Goal: Information Seeking & Learning: Learn about a topic

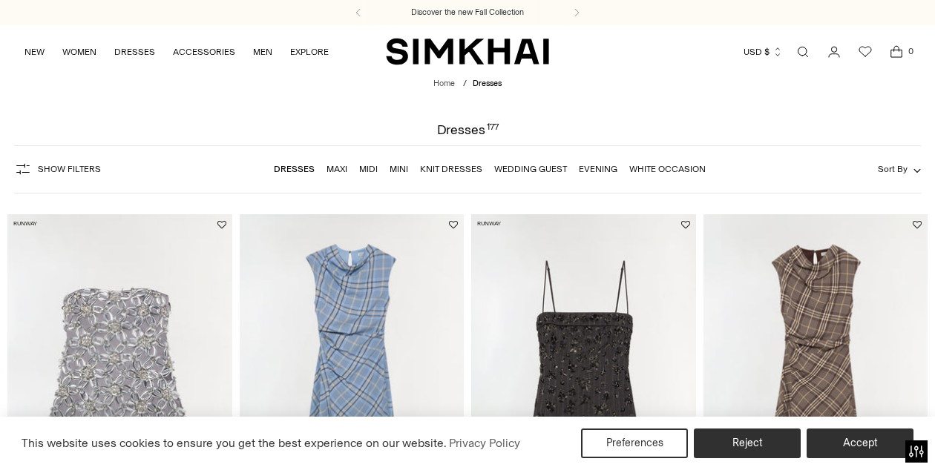
scroll to position [45, 0]
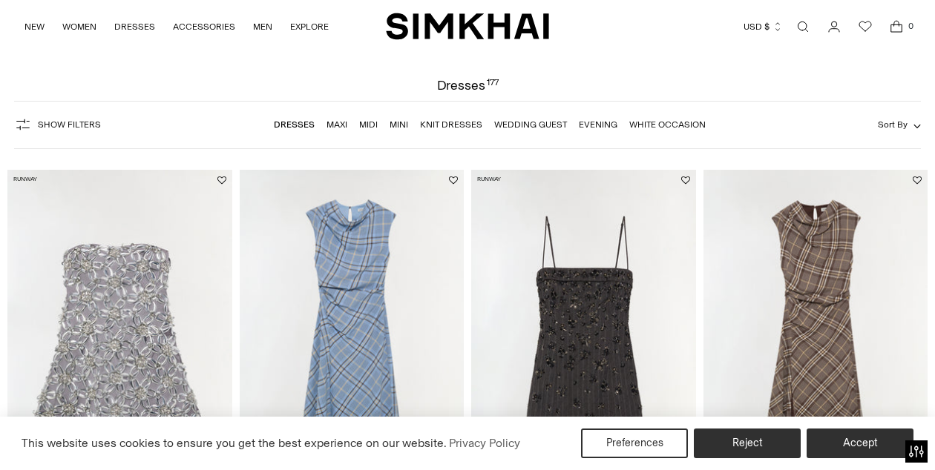
click at [340, 250] on img at bounding box center [352, 338] width 225 height 337
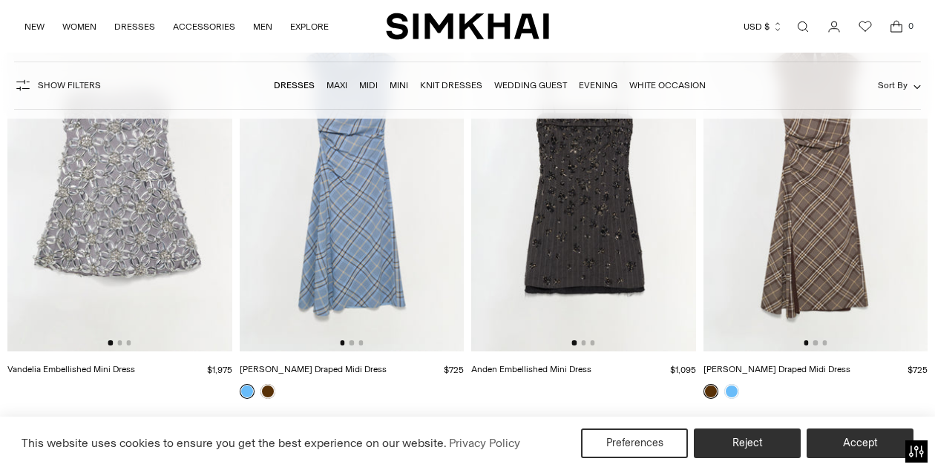
scroll to position [2192, 0]
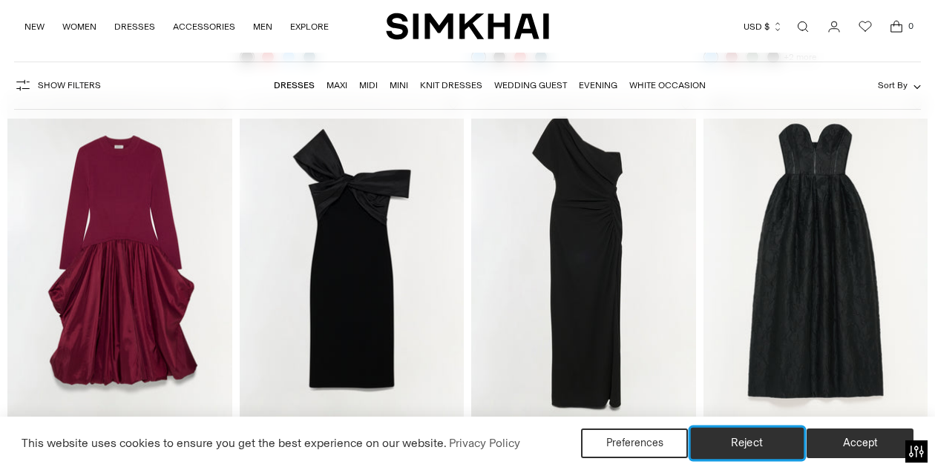
click at [761, 441] on button "Reject" at bounding box center [747, 443] width 113 height 31
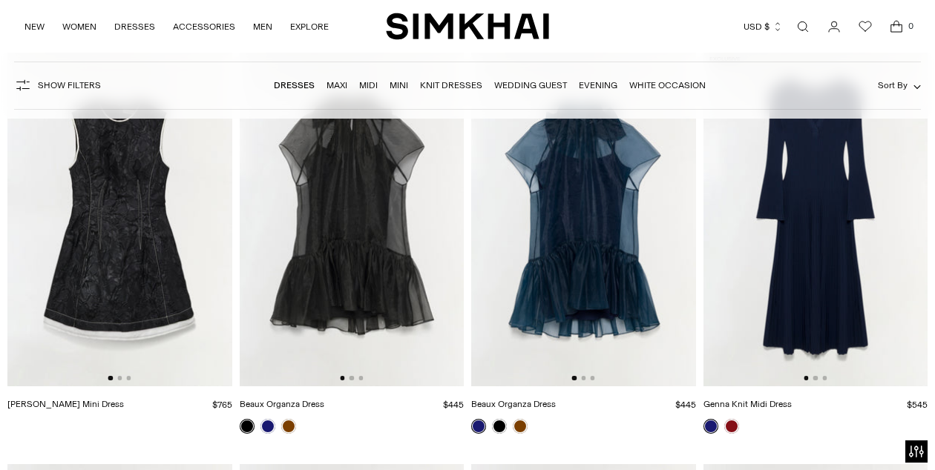
scroll to position [2710, 0]
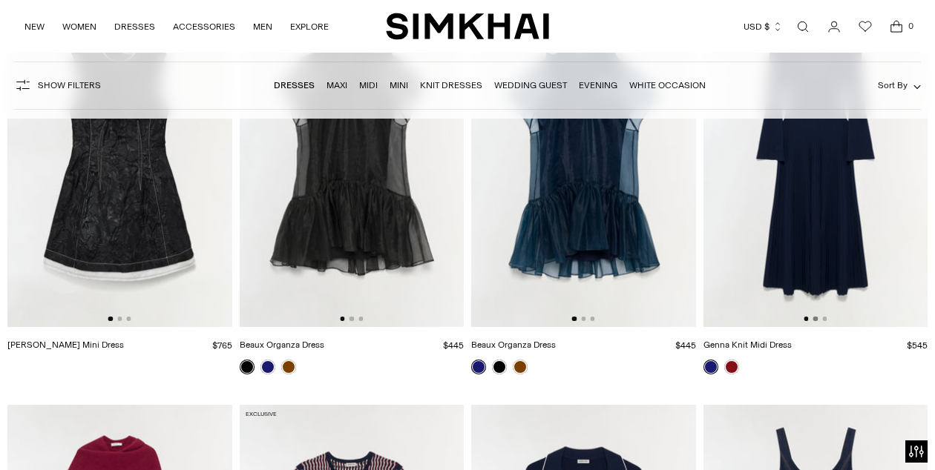
click at [817, 320] on button "Go to slide 2" at bounding box center [815, 319] width 4 height 4
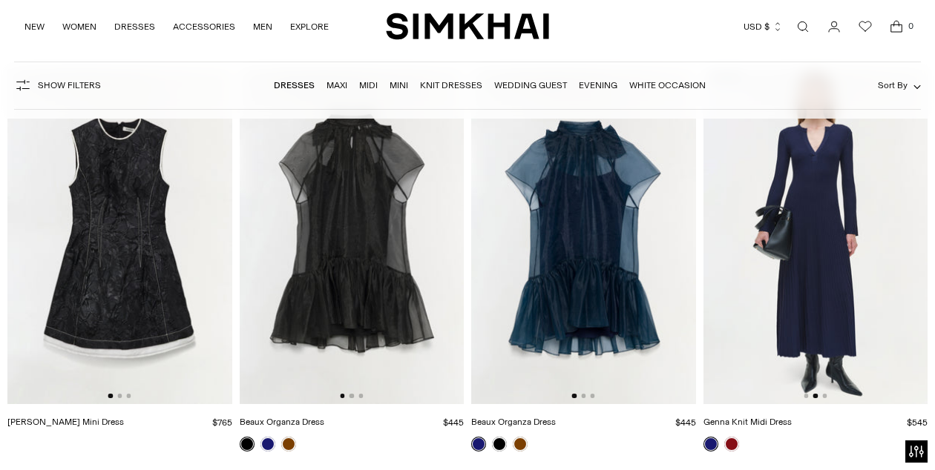
scroll to position [2746, 0]
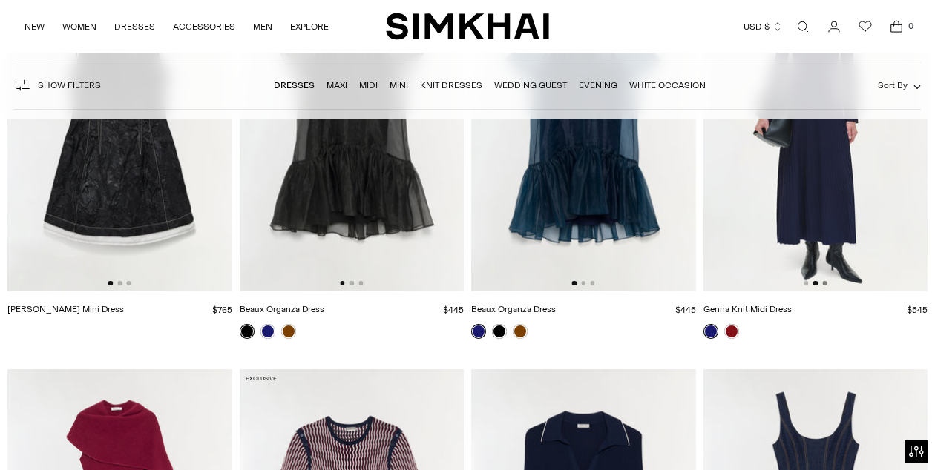
click at [823, 285] on button "Go to slide 3" at bounding box center [824, 283] width 4 height 4
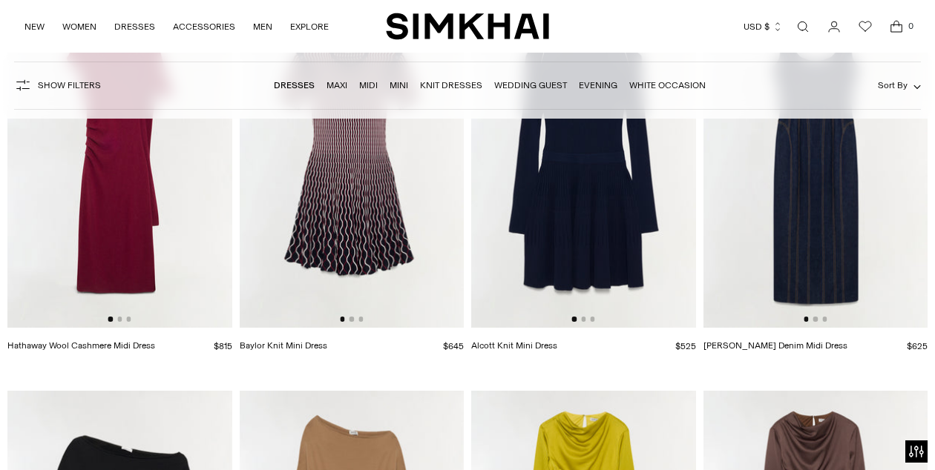
scroll to position [3126, 0]
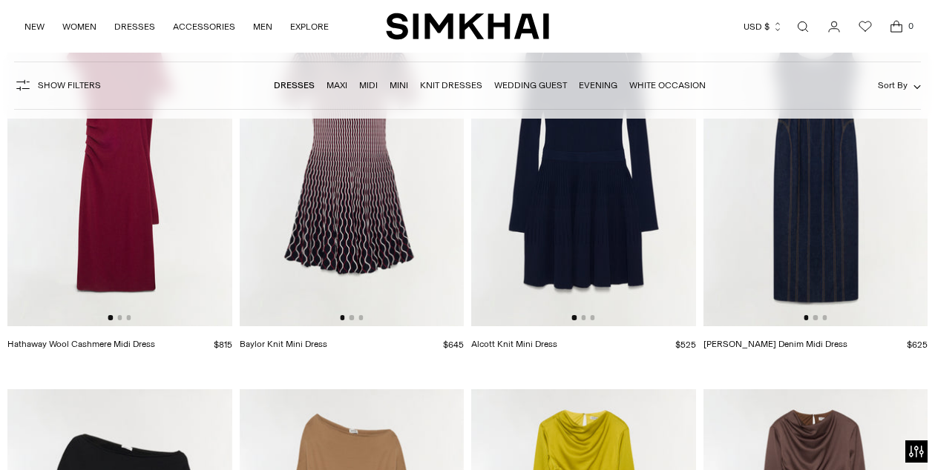
click at [585, 320] on div at bounding box center [583, 317] width 23 height 4
click at [585, 319] on div at bounding box center [583, 317] width 23 height 4
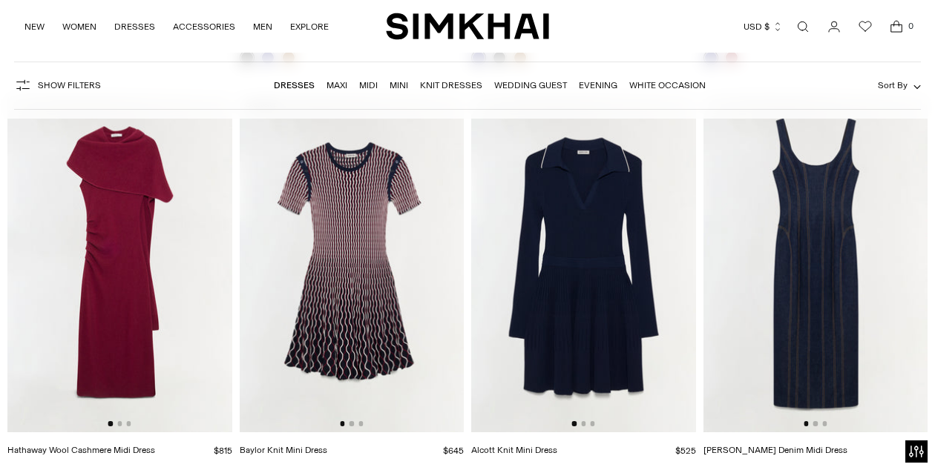
scroll to position [3020, 0]
click at [582, 422] on button "Go to slide 2" at bounding box center [583, 423] width 4 height 4
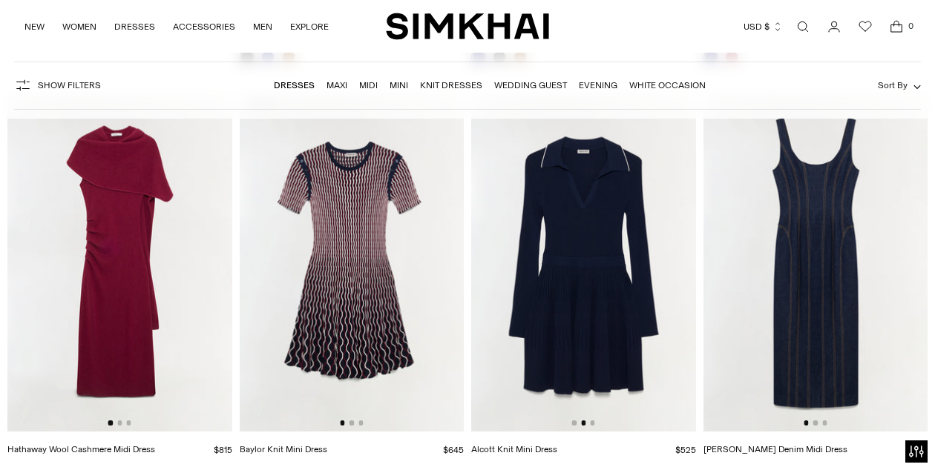
scroll to position [0, 225]
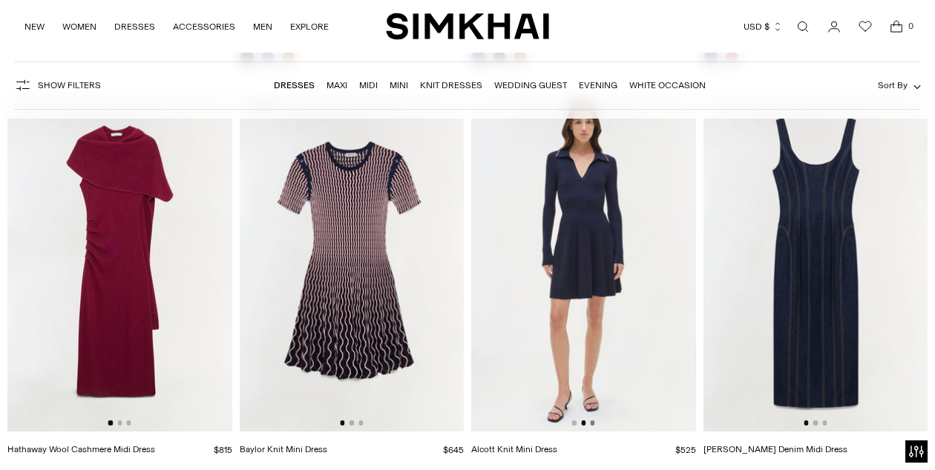
click at [593, 424] on button "Go to slide 3" at bounding box center [592, 423] width 4 height 4
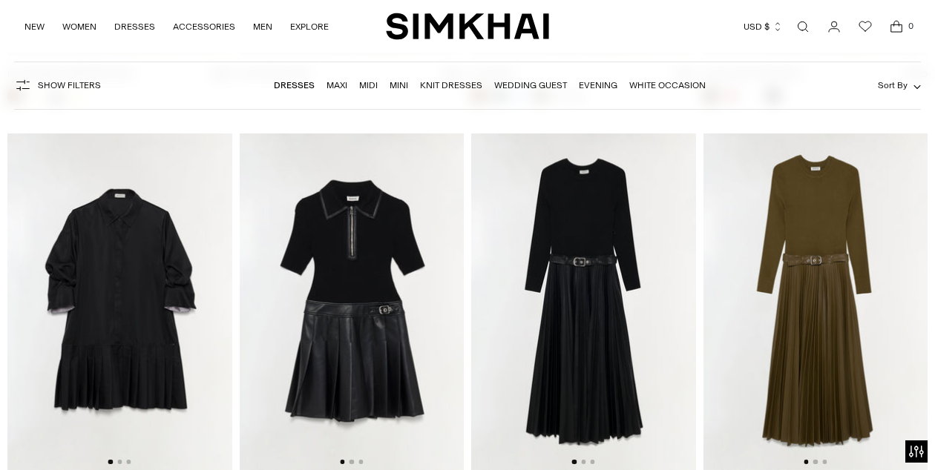
scroll to position [4306, 0]
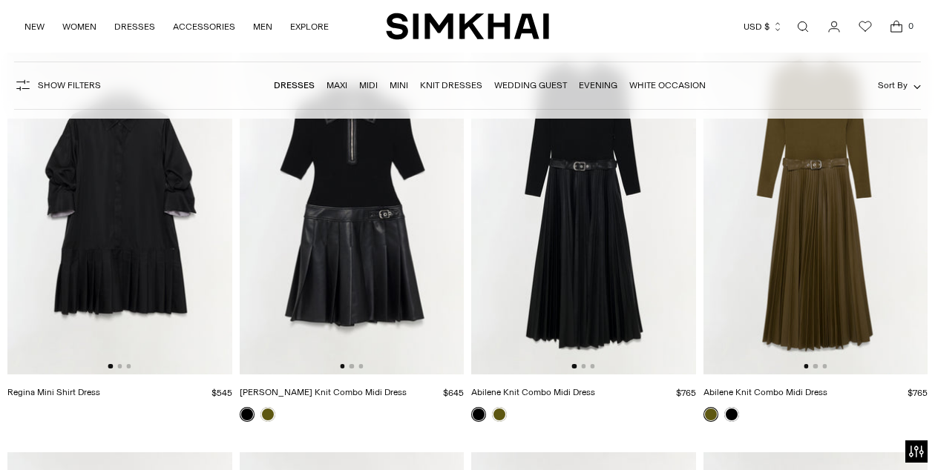
click at [817, 368] on div at bounding box center [814, 366] width 23 height 4
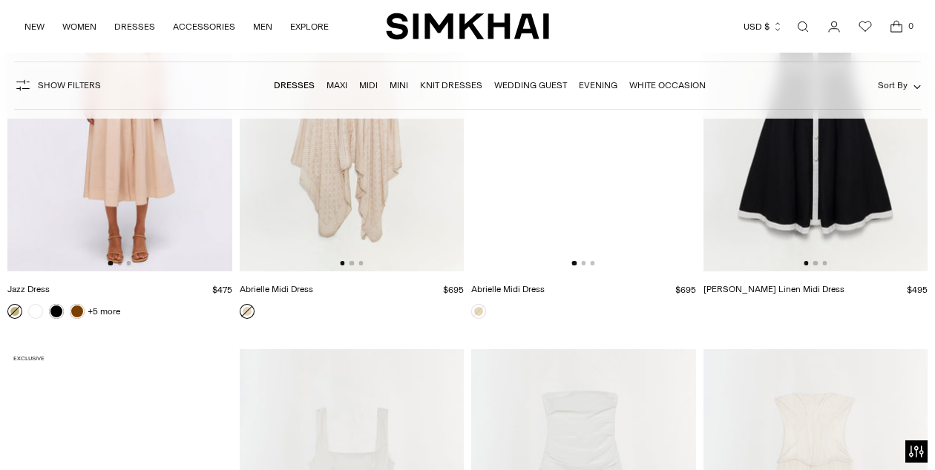
scroll to position [15805, 0]
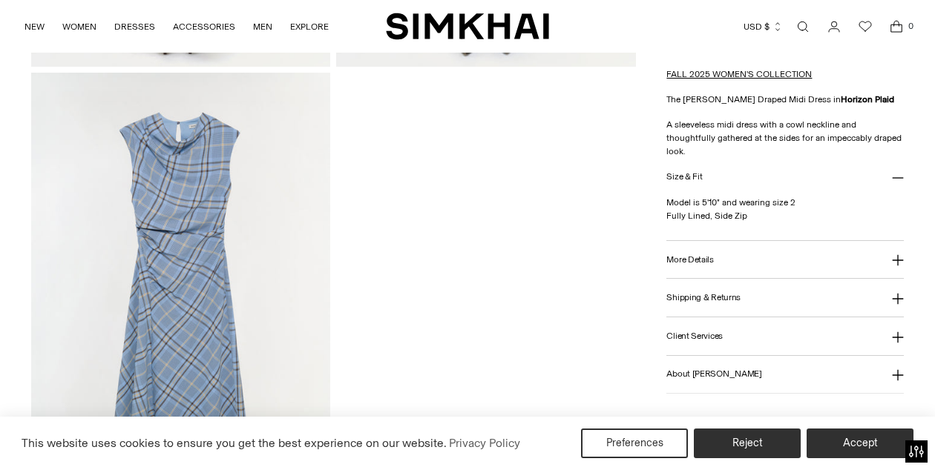
scroll to position [1400, 0]
click at [188, 271] on img at bounding box center [181, 297] width 300 height 449
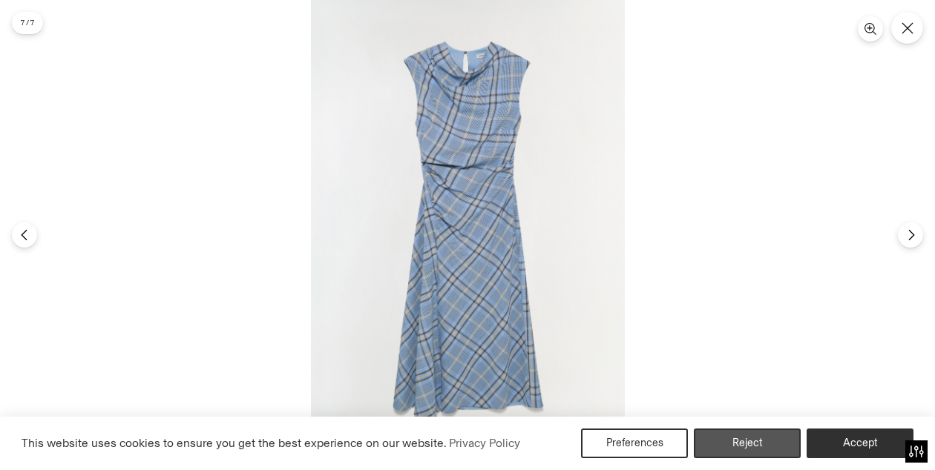
click at [751, 453] on button "Reject" at bounding box center [747, 444] width 107 height 30
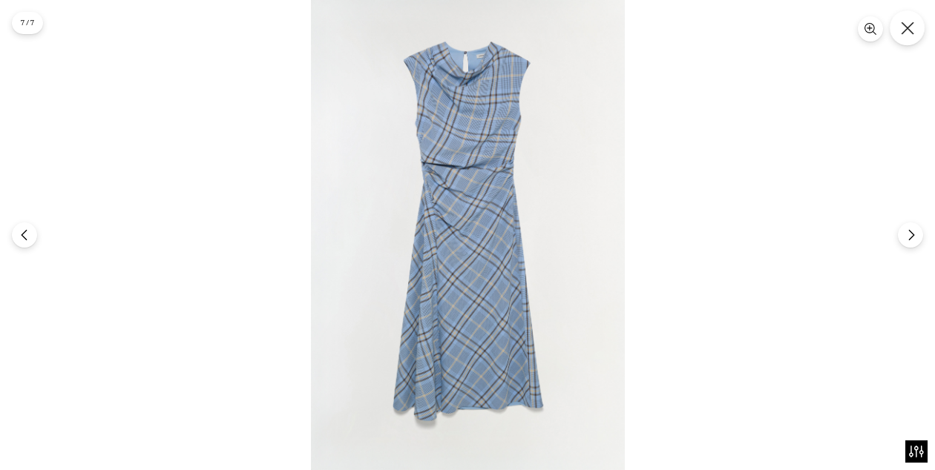
click at [914, 25] on button "Close" at bounding box center [906, 27] width 35 height 35
